Goal: Task Accomplishment & Management: Manage account settings

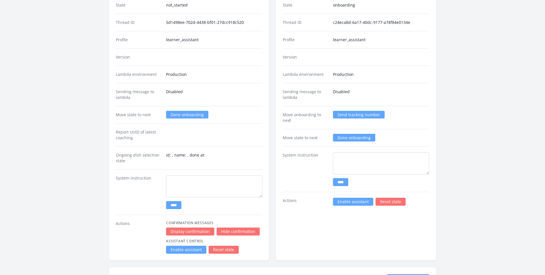
scroll to position [968, 0]
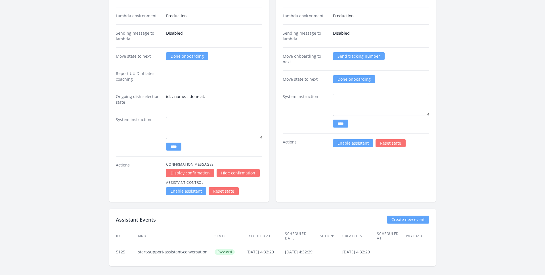
click at [340, 142] on link "Enable assistant" at bounding box center [353, 143] width 40 height 8
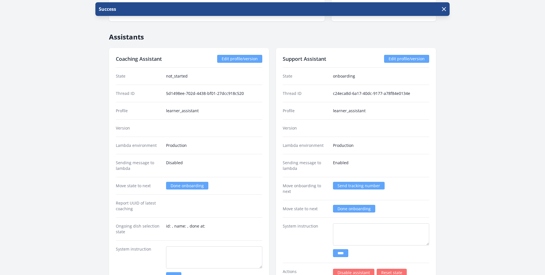
scroll to position [946, 0]
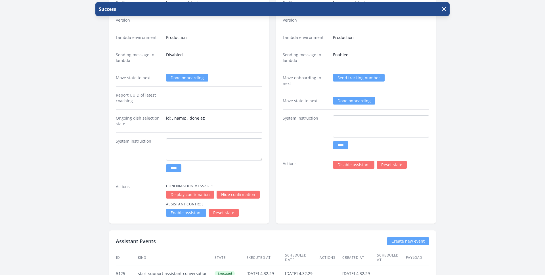
click at [172, 211] on link "Enable assistant" at bounding box center [186, 213] width 40 height 8
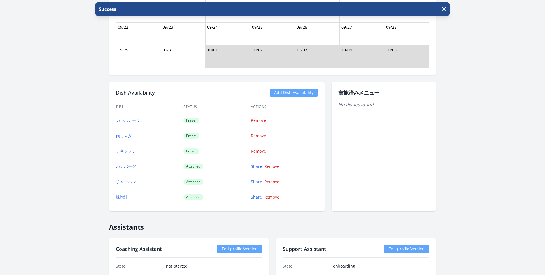
scroll to position [739, 0]
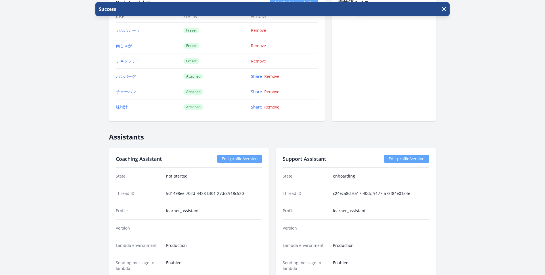
click at [394, 158] on link "Edit profile/version" at bounding box center [406, 159] width 45 height 8
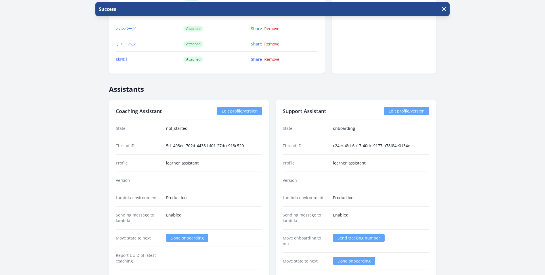
scroll to position [786, 0]
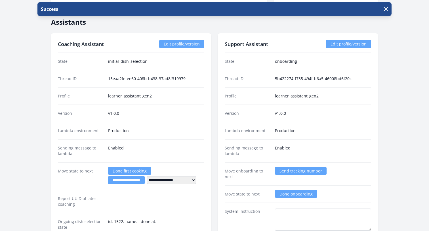
scroll to position [759, 0]
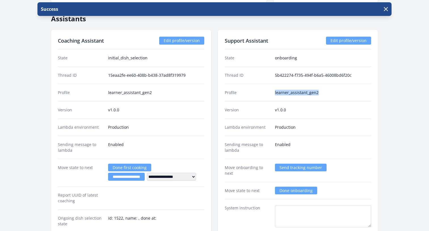
drag, startPoint x: 321, startPoint y: 92, endPoint x: 273, endPoint y: 92, distance: 48.2
click at [273, 92] on div "Profile learner_assistant_gen2" at bounding box center [298, 92] width 146 height 17
copy dd "learner_assistant_gen2"
drag, startPoint x: 287, startPoint y: 109, endPoint x: 263, endPoint y: 109, distance: 23.8
click at [263, 109] on div "Version v1.0.0" at bounding box center [298, 109] width 146 height 17
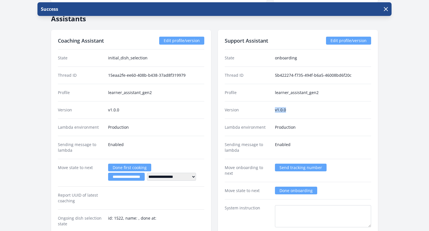
copy div "v1.0.0"
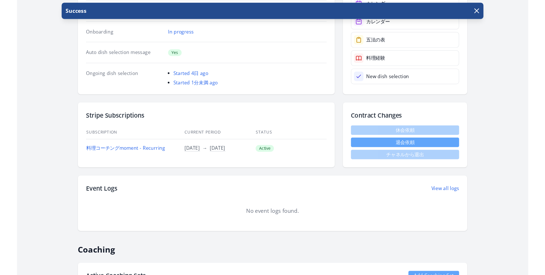
scroll to position [36, 0]
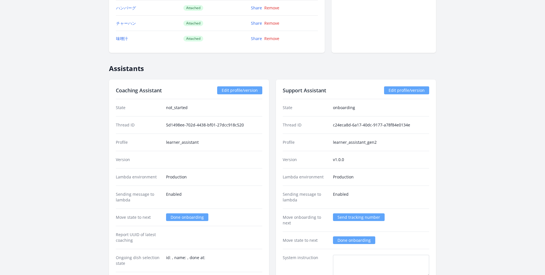
scroll to position [810, 0]
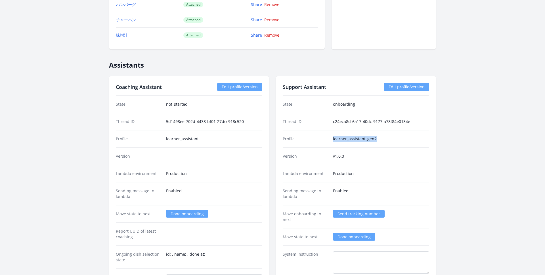
drag, startPoint x: 332, startPoint y: 139, endPoint x: 406, endPoint y: 138, distance: 73.5
click at [406, 138] on dd "learner_assistant_gen2" at bounding box center [381, 139] width 96 height 6
copy dd "learner_assistant_gen2"
click at [244, 87] on link "Edit profile/version" at bounding box center [239, 87] width 45 height 8
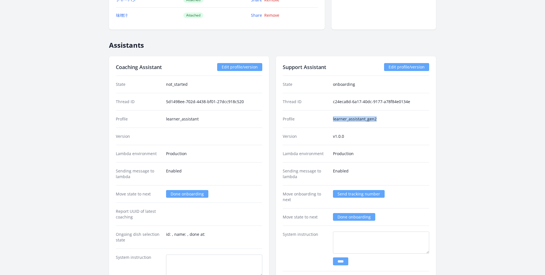
scroll to position [834, 0]
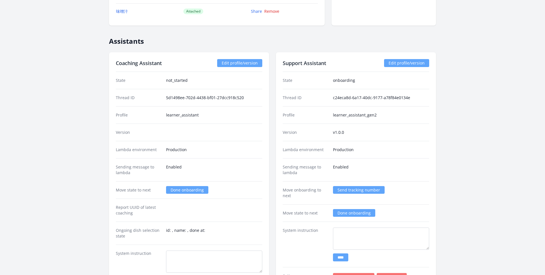
click at [351, 133] on dd "v1.0.0" at bounding box center [381, 132] width 96 height 6
drag, startPoint x: 348, startPoint y: 132, endPoint x: 318, endPoint y: 132, distance: 29.5
click at [318, 132] on div "Version v1.0.0" at bounding box center [356, 131] width 146 height 17
copy div "v1.0.0"
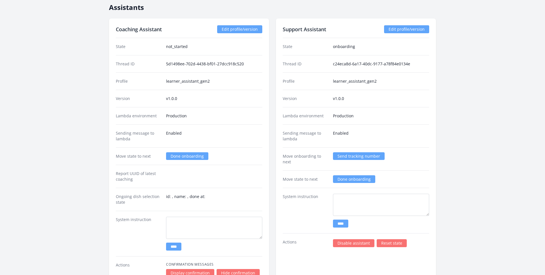
scroll to position [866, 0]
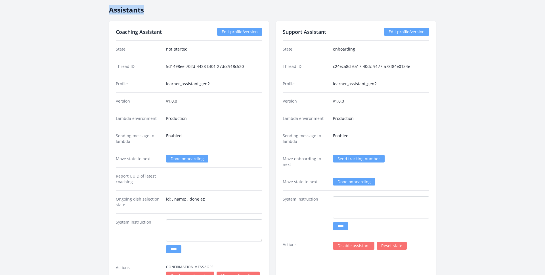
drag, startPoint x: 108, startPoint y: 13, endPoint x: 172, endPoint y: 13, distance: 64.4
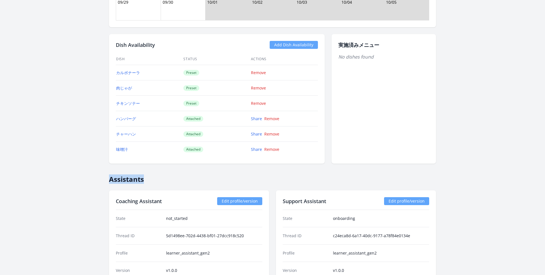
scroll to position [690, 0]
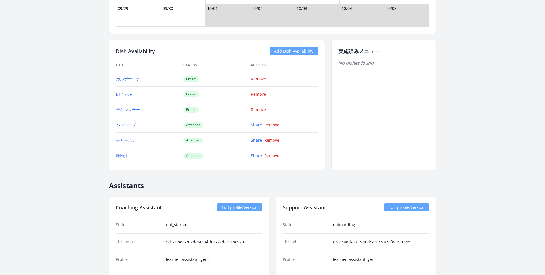
drag, startPoint x: 115, startPoint y: 80, endPoint x: 297, endPoint y: 156, distance: 197.1
click at [297, 156] on tbody "カルボナーラ Preset Remove 肉じゃが Preset Remove チキンソテー Preset Remove ハンバーグ Attached Sha…" at bounding box center [217, 117] width 202 height 92
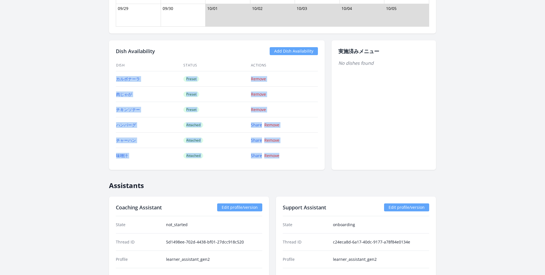
drag, startPoint x: 297, startPoint y: 156, endPoint x: 131, endPoint y: 72, distance: 186.0
click at [131, 72] on tbody "カルボナーラ Preset Remove 肉じゃが Preset Remove チキンソテー Preset Remove ハンバーグ Attached Sha…" at bounding box center [217, 117] width 202 height 92
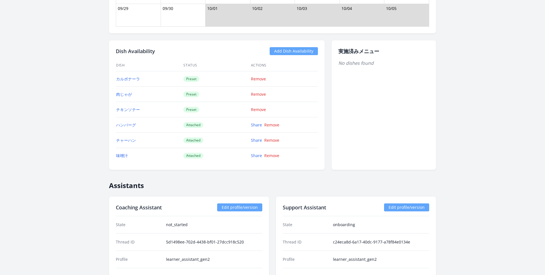
click at [301, 59] on div "Dish Availability Add Dish Availability Dish Status Actions カルボナーラ Preset Remov…" at bounding box center [217, 104] width 216 height 129
drag, startPoint x: 181, startPoint y: 77, endPoint x: 206, endPoint y: 110, distance: 40.9
click at [206, 110] on tbody "カルボナーラ Preset Remove 肉じゃが Preset Remove チキンソテー Preset Remove ハンバーグ Attached Sha…" at bounding box center [217, 117] width 202 height 92
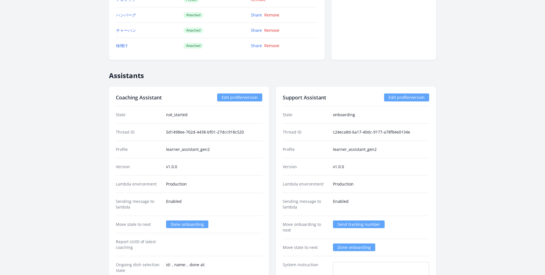
scroll to position [798, 0]
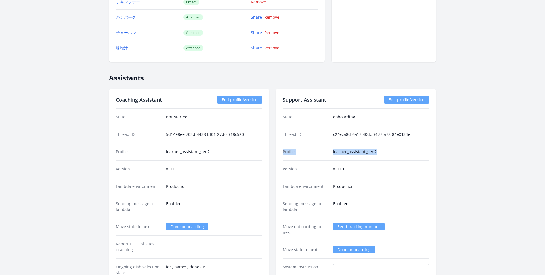
drag, startPoint x: 378, startPoint y: 154, endPoint x: 321, endPoint y: 148, distance: 57.3
click at [321, 148] on div "Profile learner_assistant_gen2" at bounding box center [356, 151] width 146 height 17
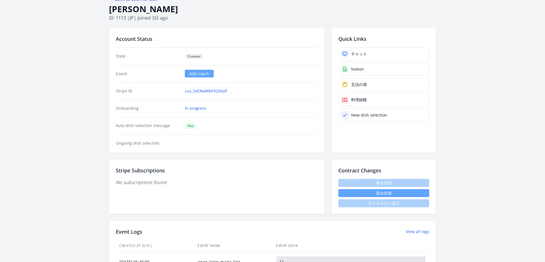
scroll to position [0, 0]
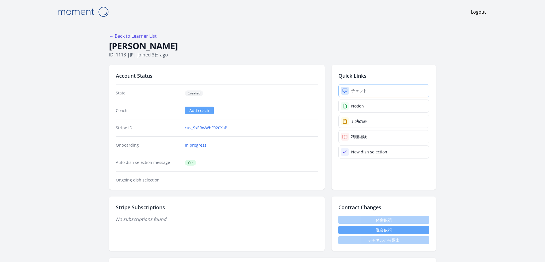
click at [355, 91] on div "チャット" at bounding box center [359, 91] width 16 height 6
